Goal: Task Accomplishment & Management: Use online tool/utility

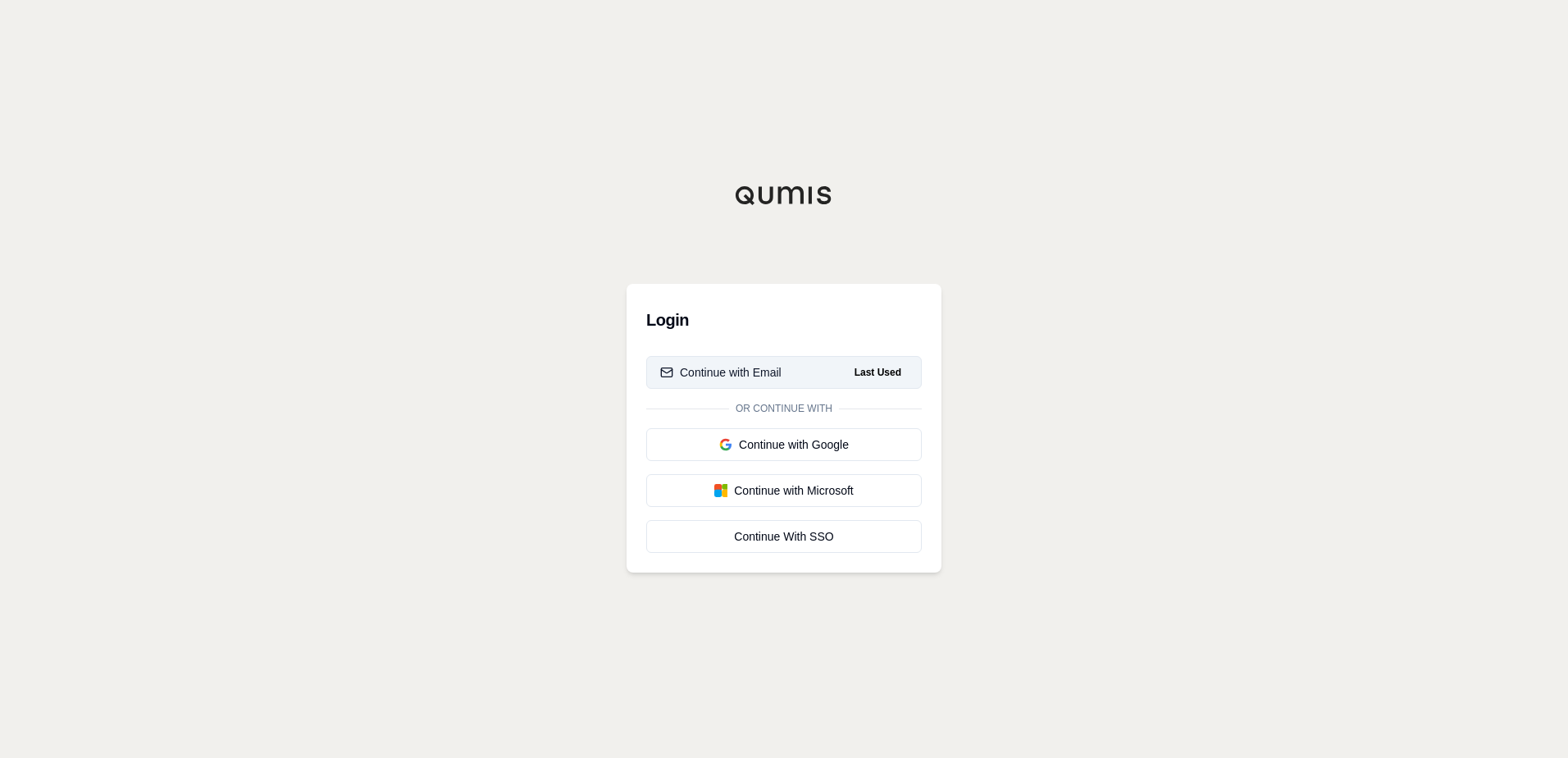
click at [779, 377] on div "Continue with Email" at bounding box center [721, 371] width 121 height 16
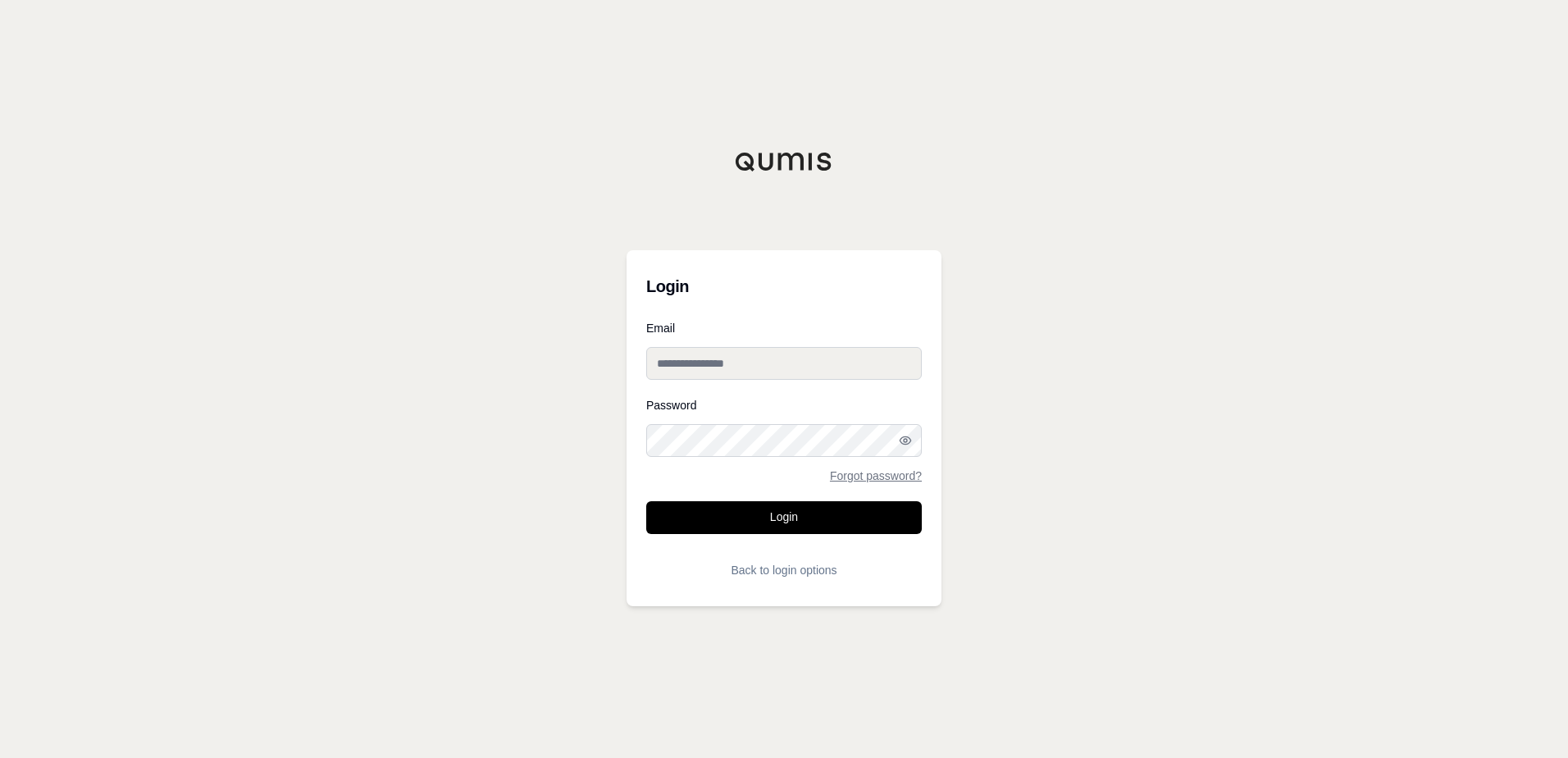
type input "**********"
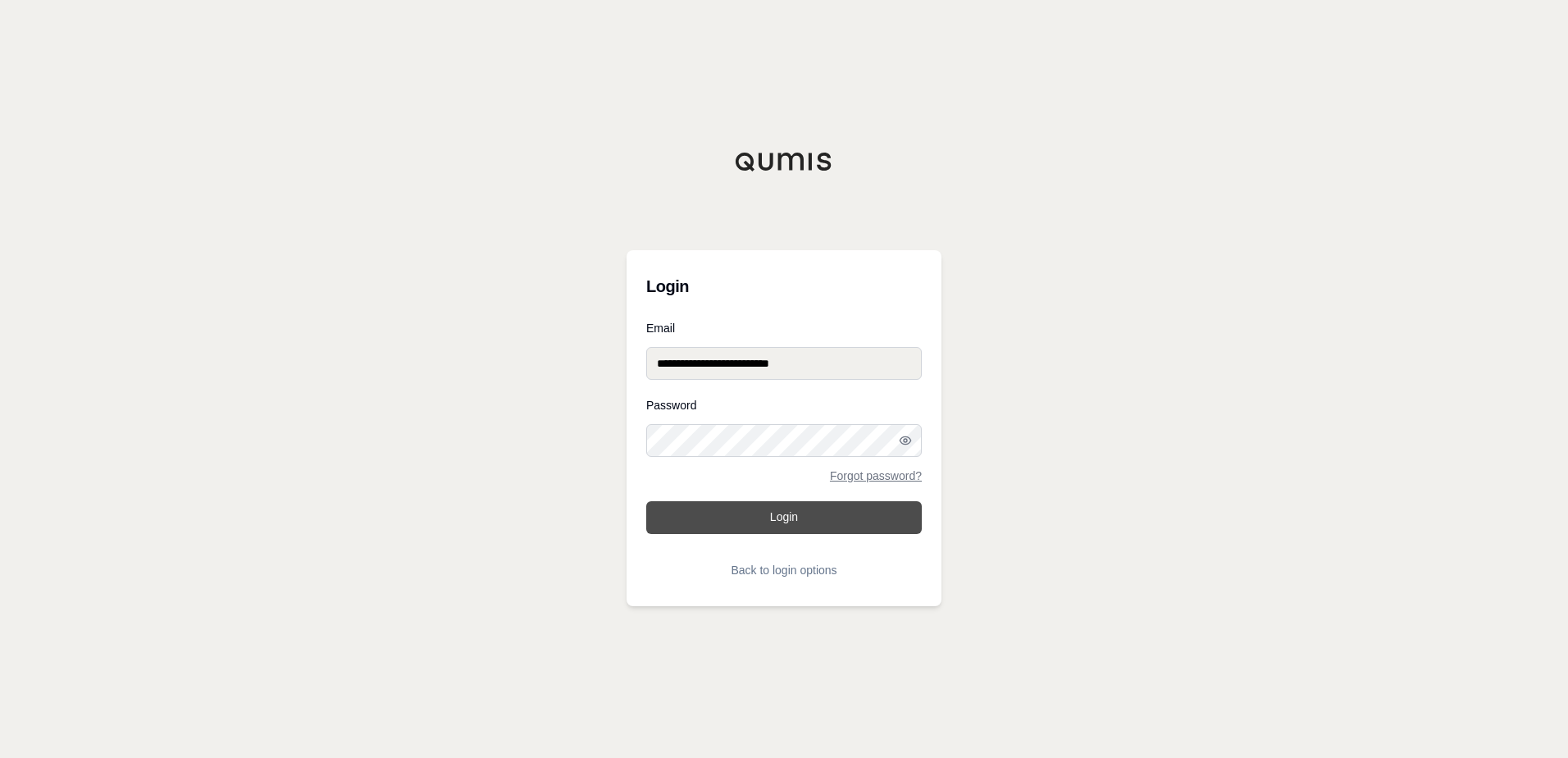
click at [803, 526] on button "Login" at bounding box center [784, 517] width 276 height 33
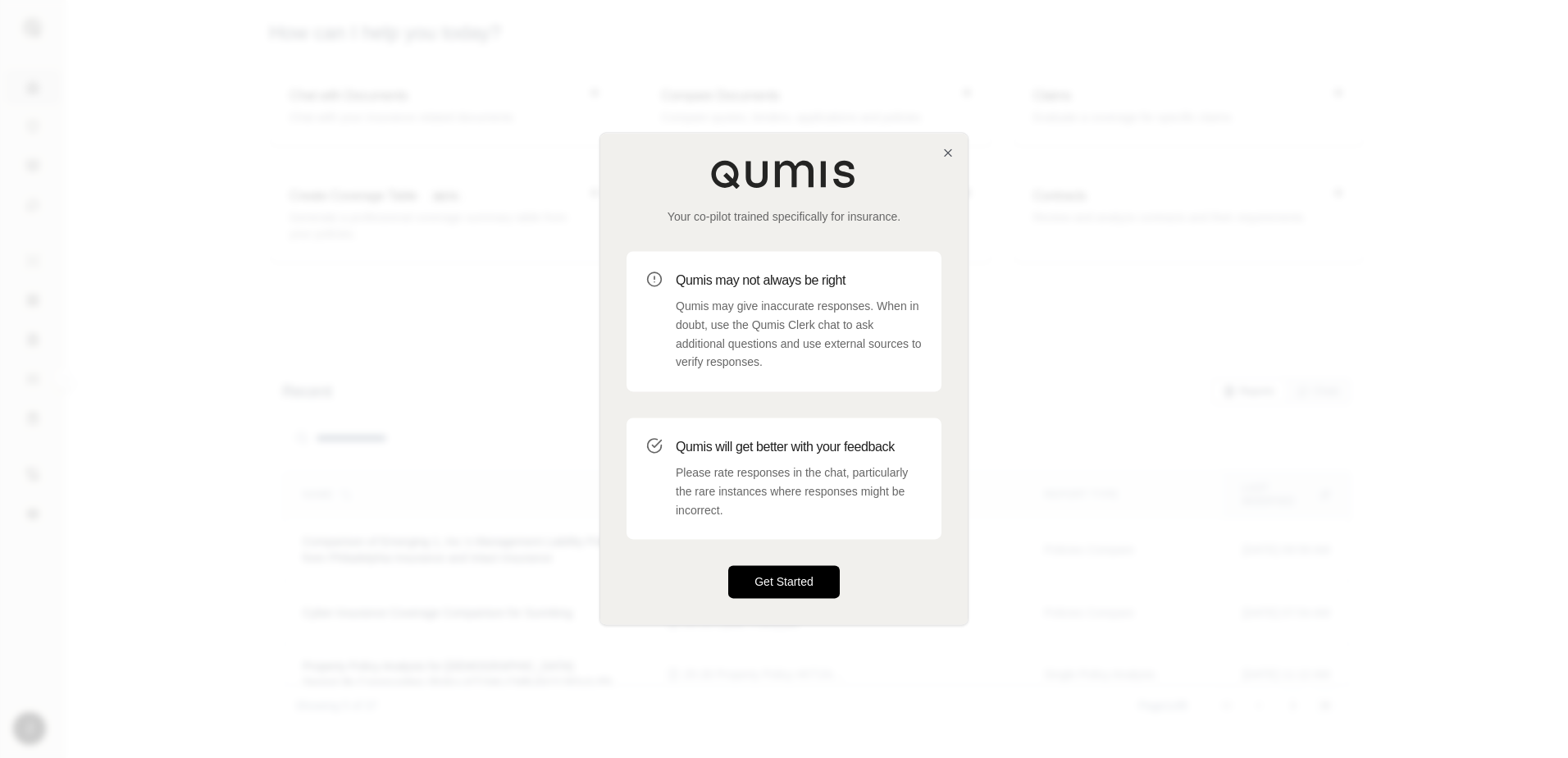
click at [769, 576] on button "Get Started" at bounding box center [784, 582] width 112 height 33
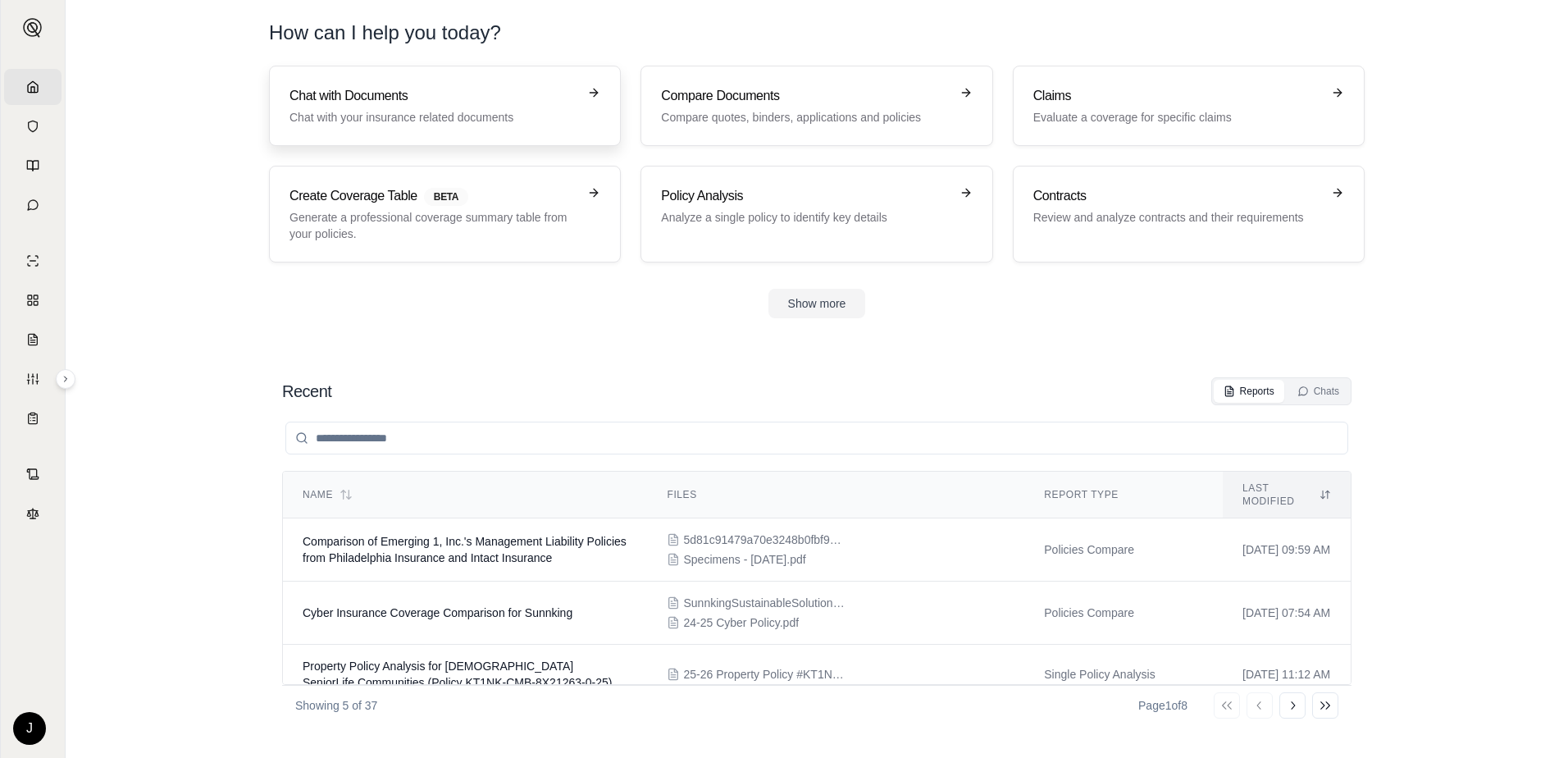
click at [456, 114] on p "Chat with your insurance related documents" at bounding box center [433, 116] width 288 height 16
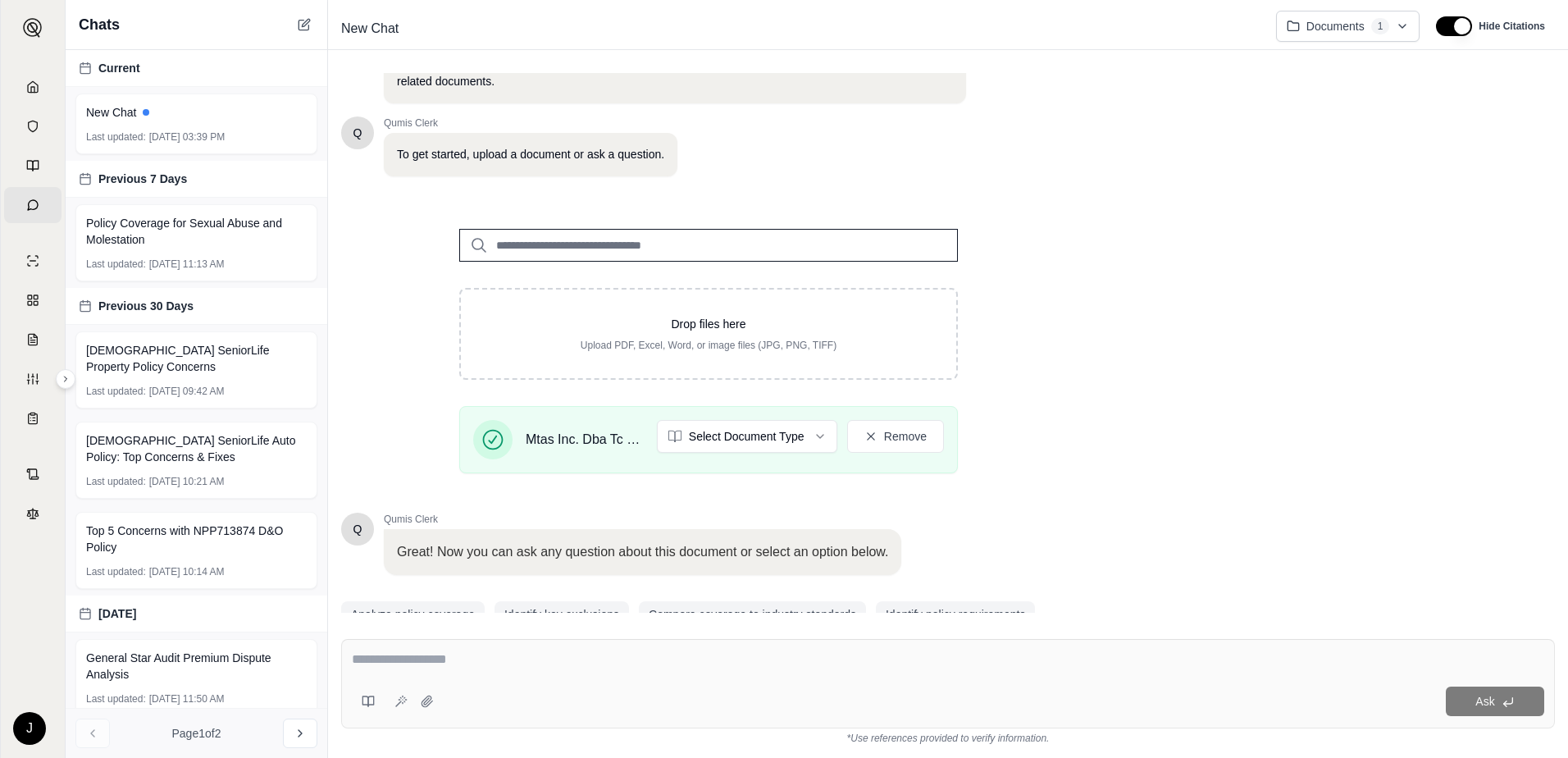
scroll to position [130, 0]
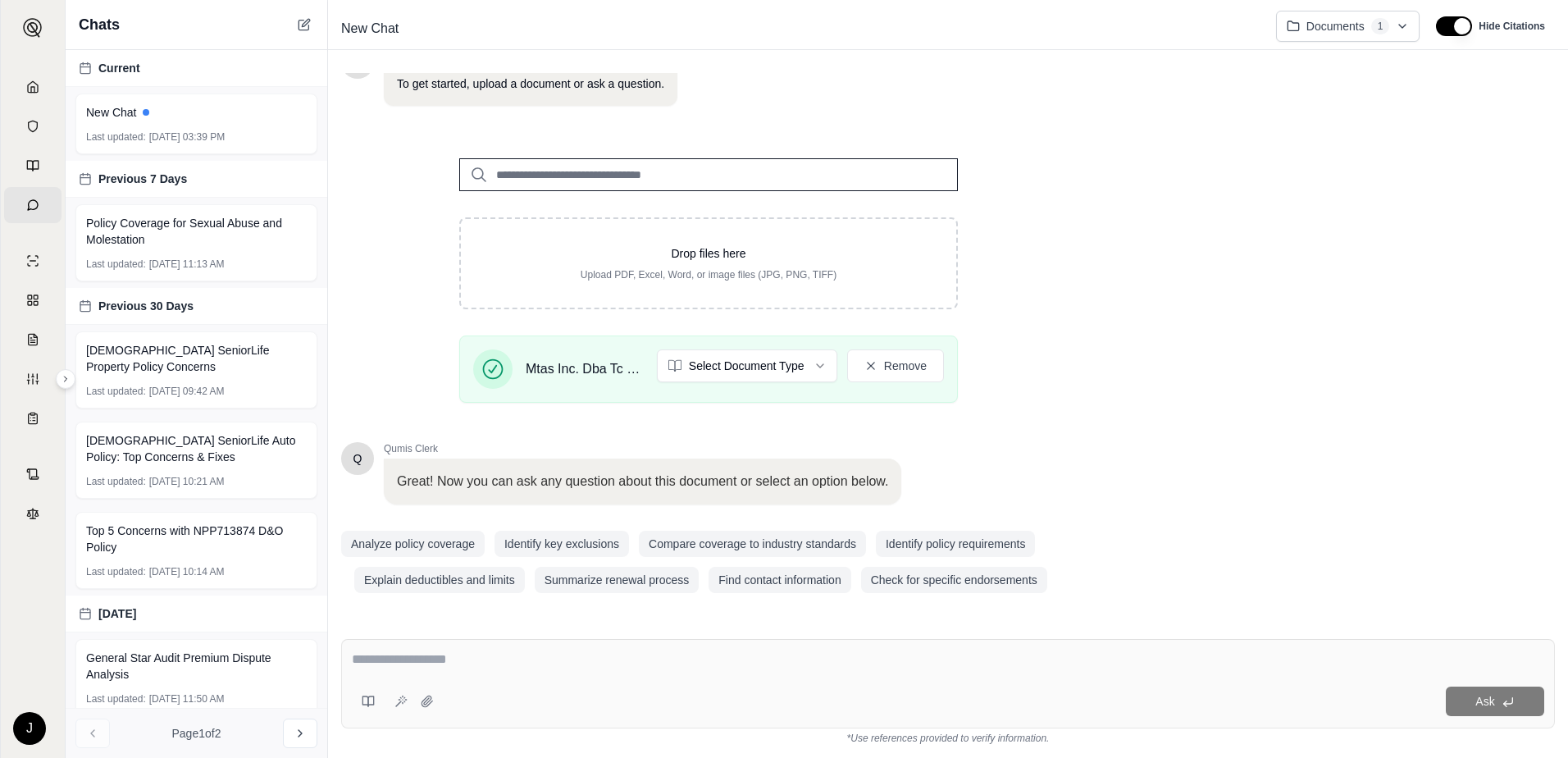
click at [605, 668] on textarea at bounding box center [948, 659] width 1193 height 20
click at [447, 549] on button "Analyze policy coverage" at bounding box center [413, 543] width 144 height 26
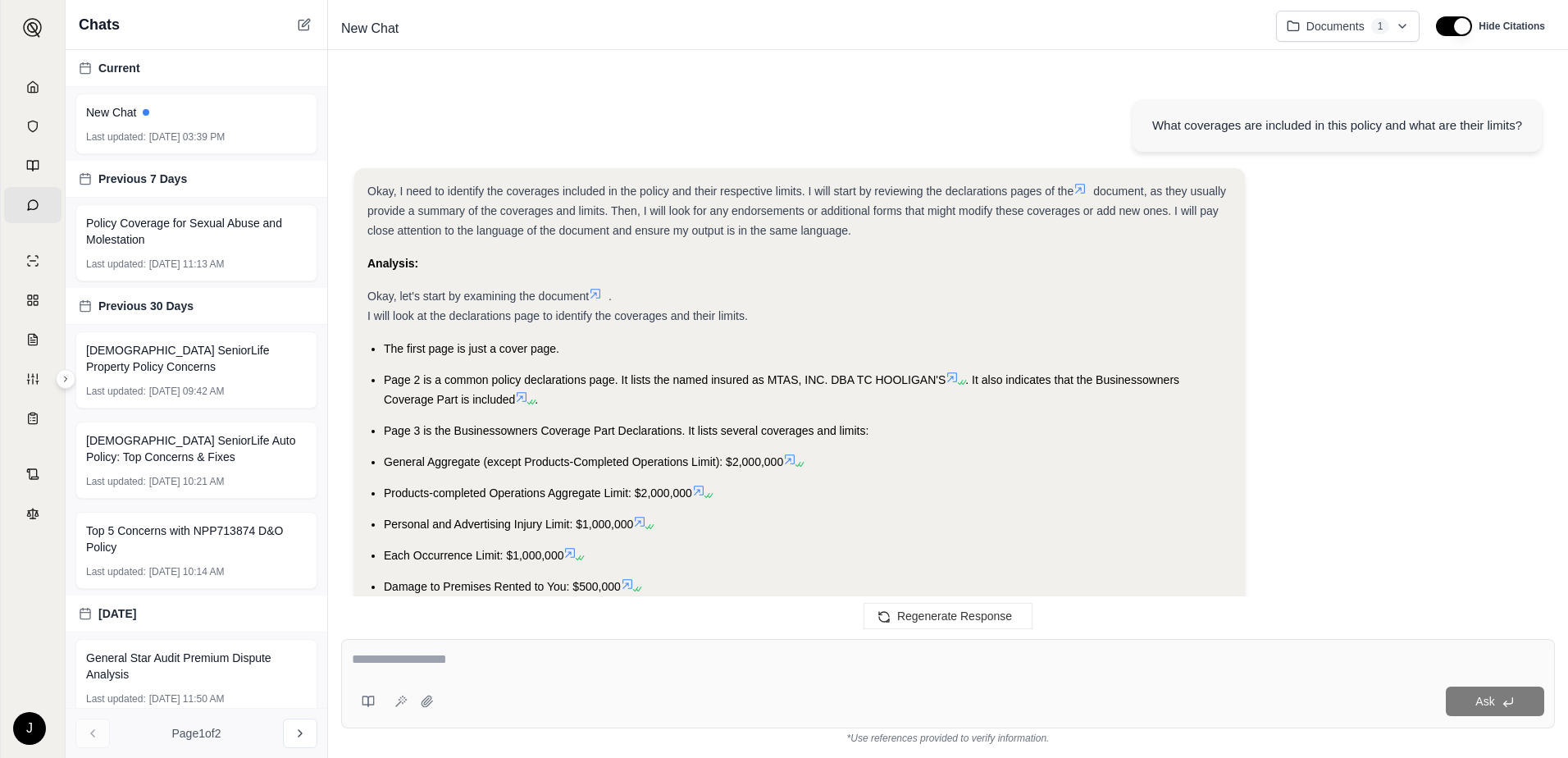
scroll to position [4482, 0]
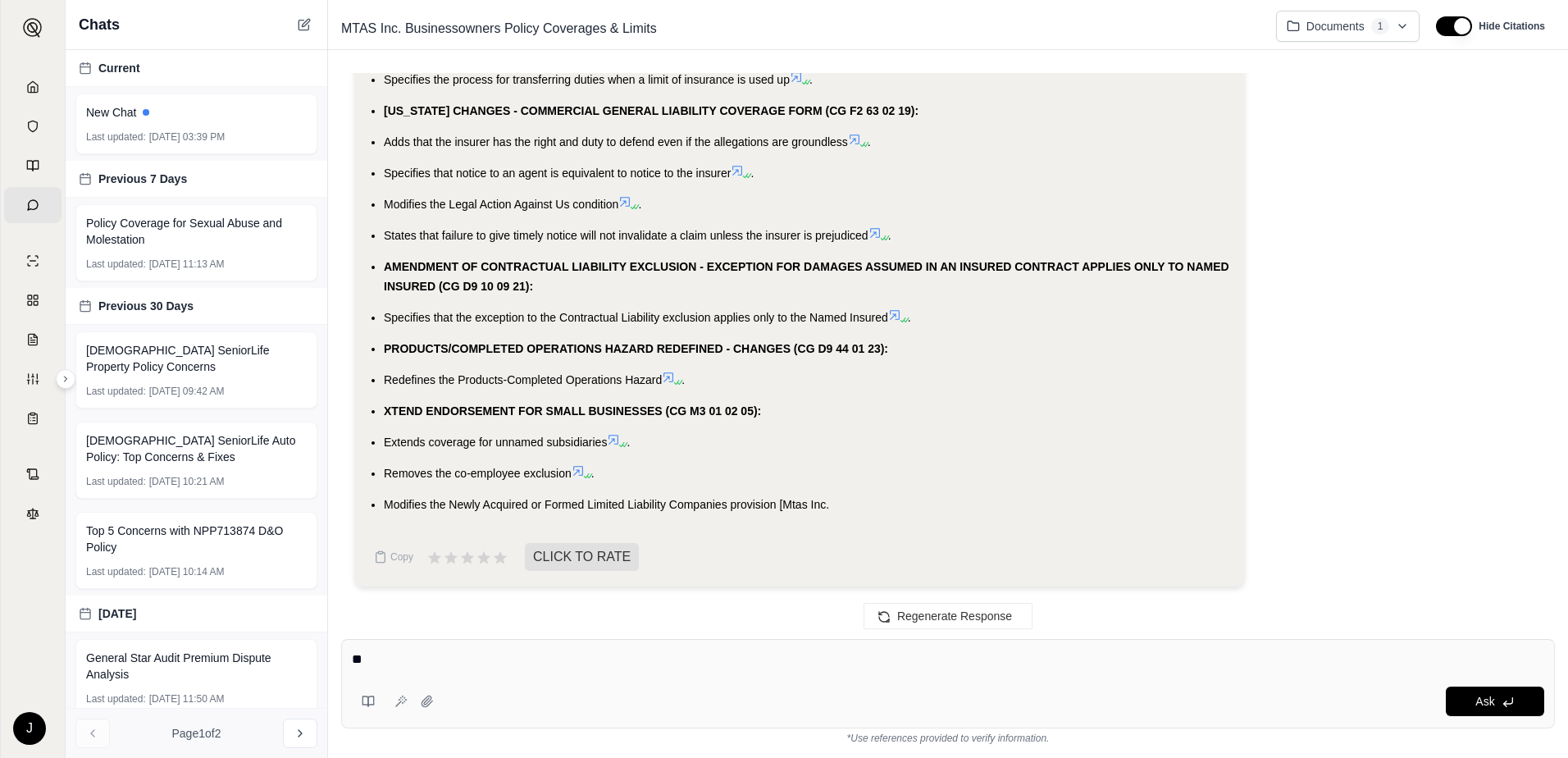
type textarea "*"
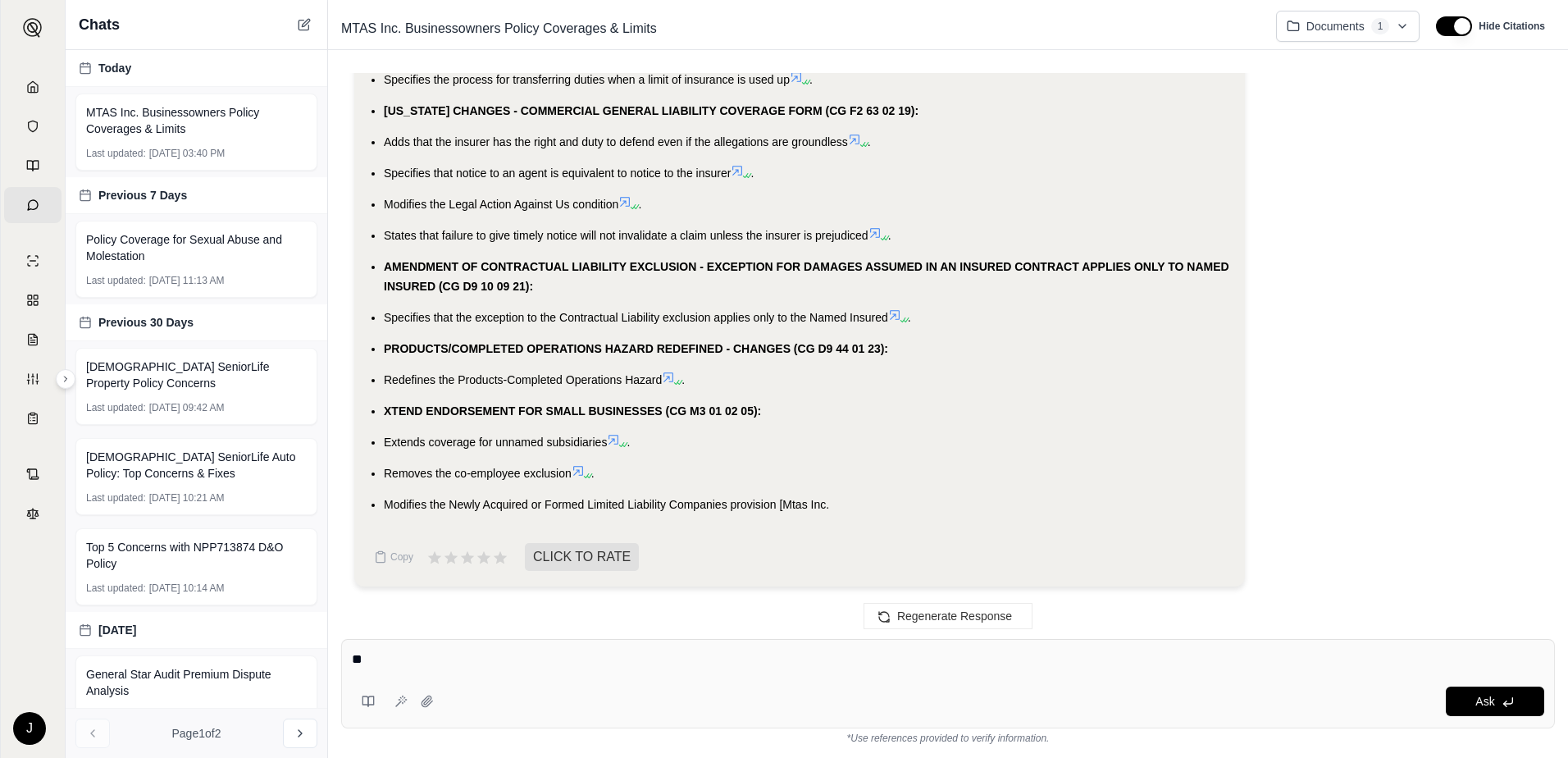
type textarea "*"
type textarea "**********"
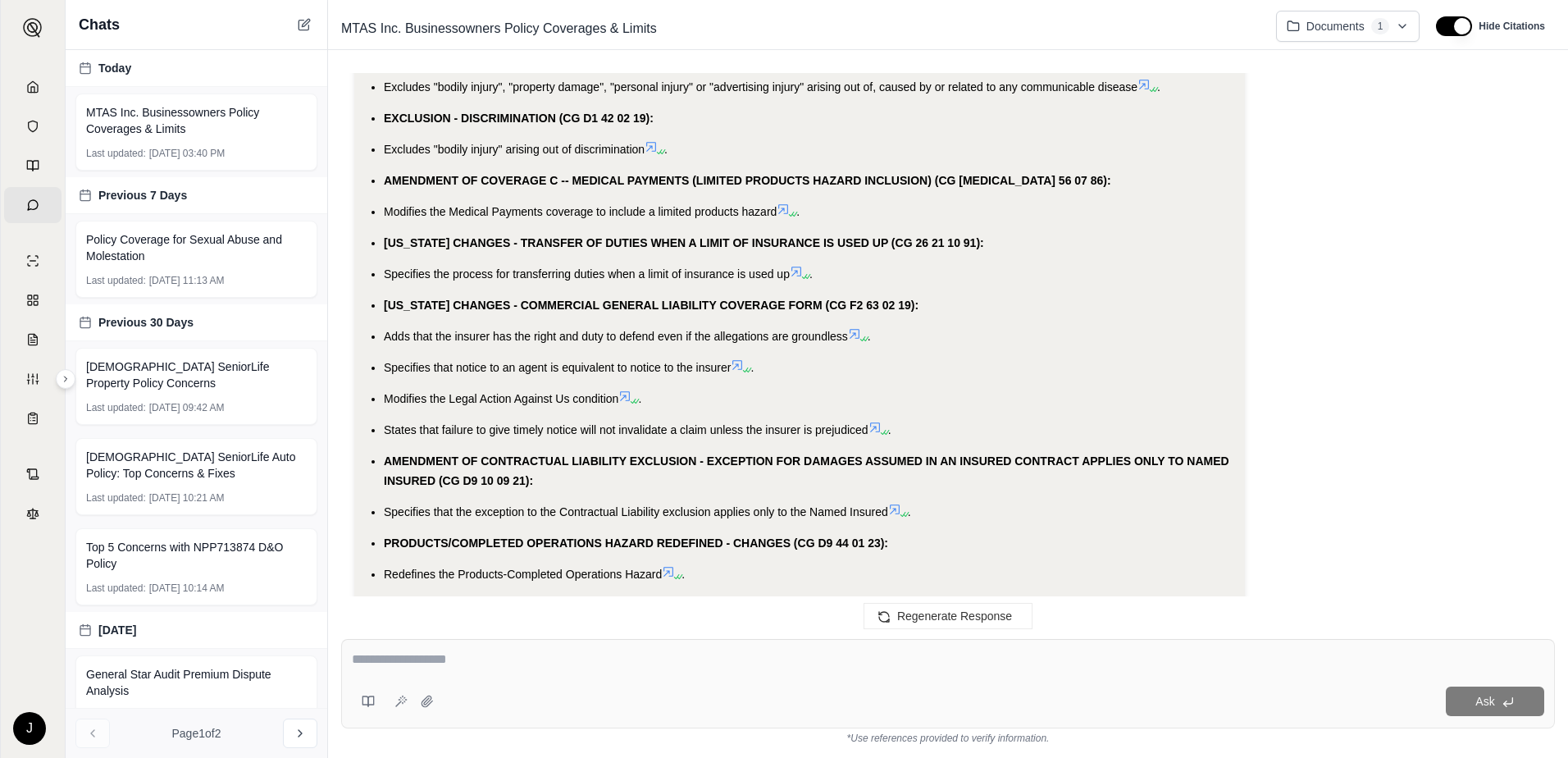
scroll to position [4252, 0]
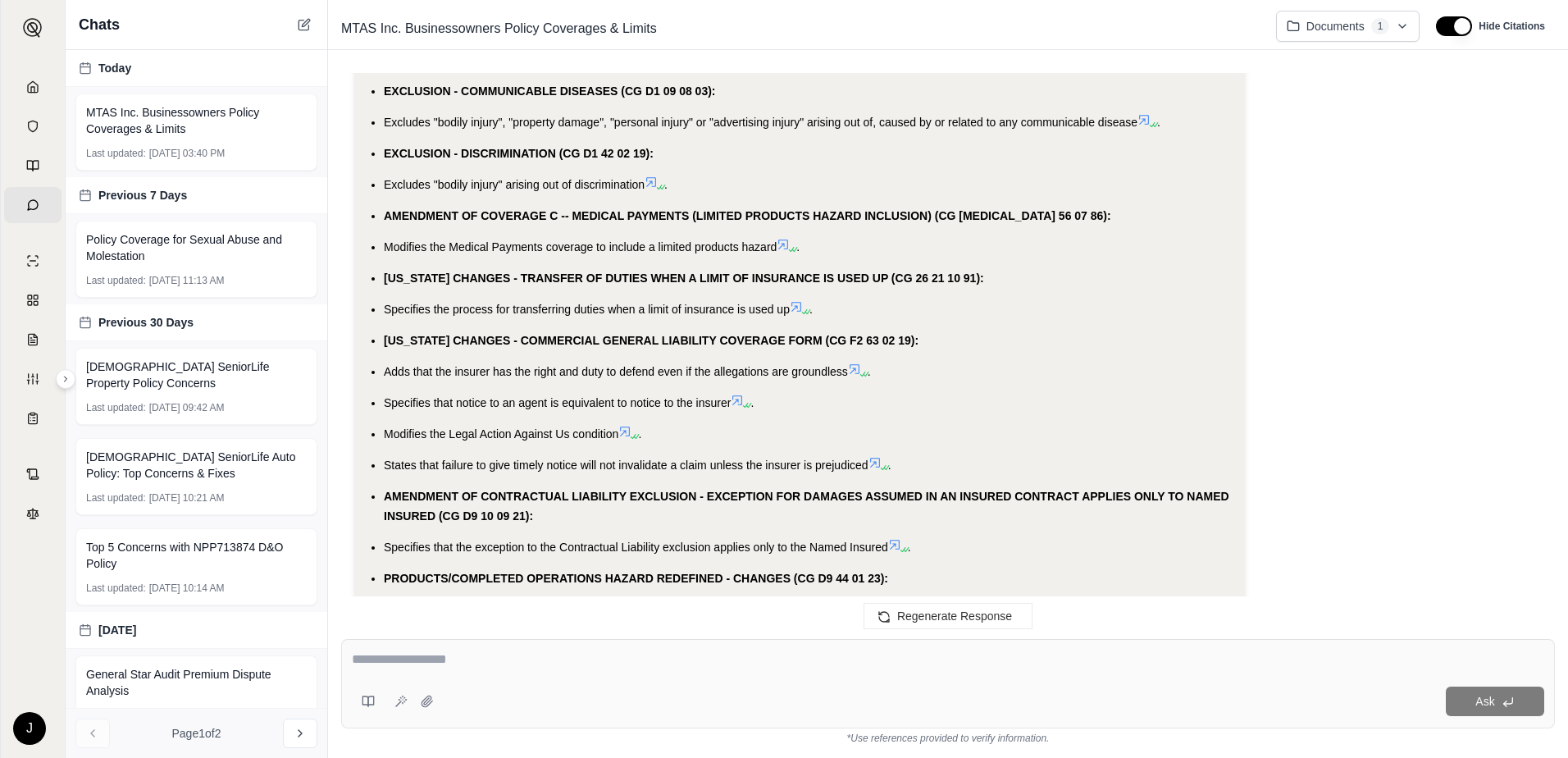
click at [601, 680] on div "Ask" at bounding box center [948, 683] width 1214 height 90
type textarea "**********"
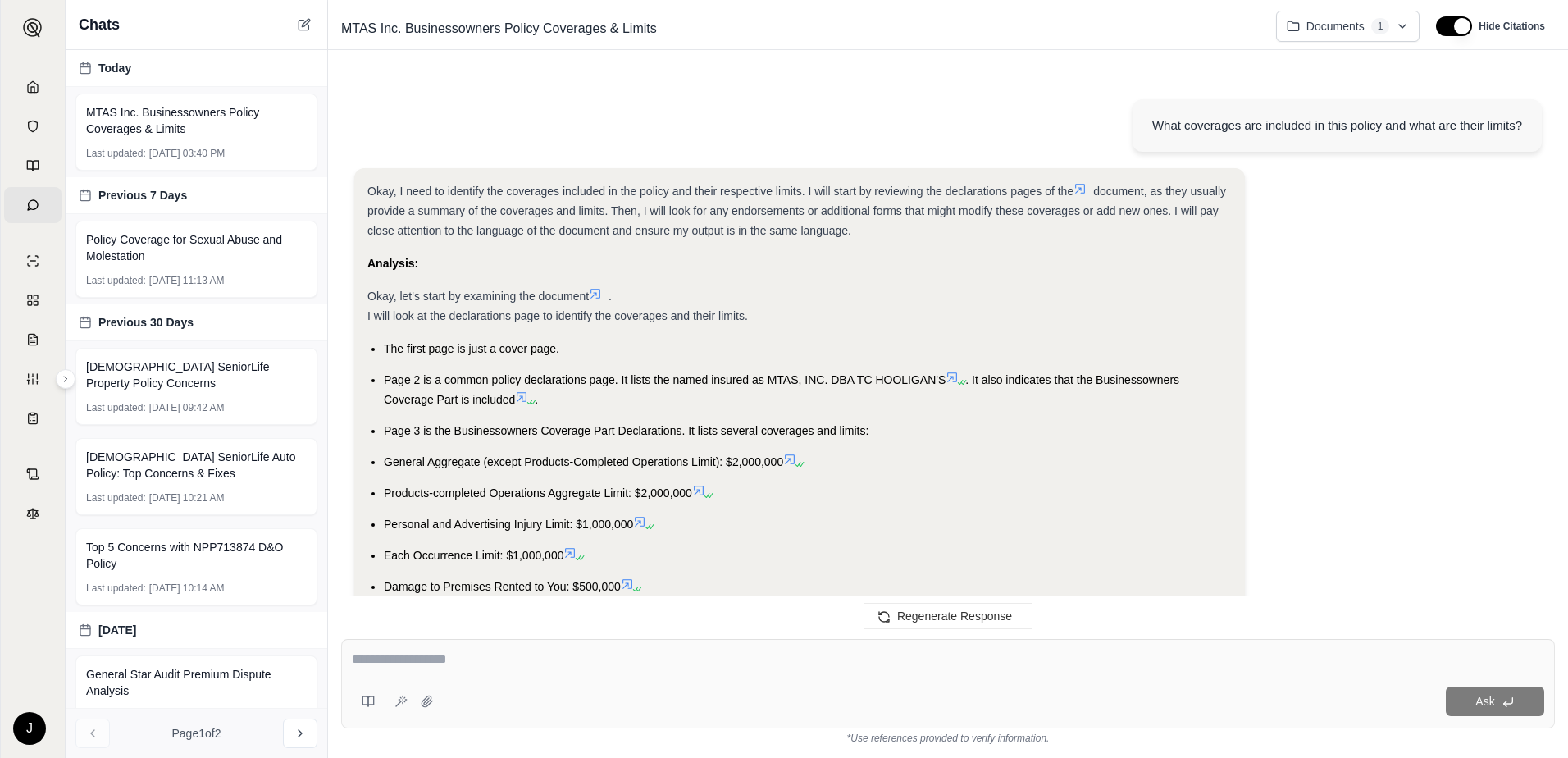
scroll to position [6813, 0]
